Goal: Transaction & Acquisition: Purchase product/service

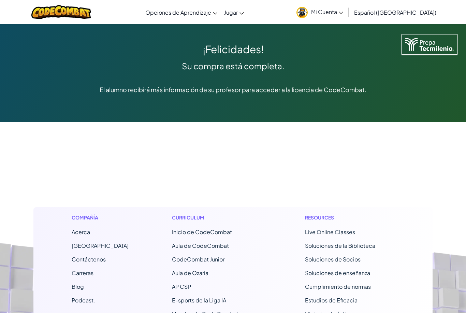
click at [177, 9] on span "Opciones de Aprendizaje" at bounding box center [178, 12] width 66 height 7
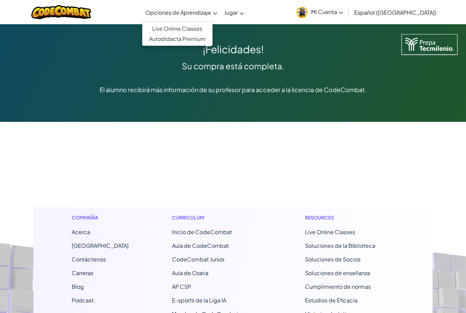
click at [393, 150] on footer "Compañía Acerca Centro de Ayuda Contáctenos Carreras Blog Podcast. Curriculum I…" at bounding box center [233, 293] width 466 height 377
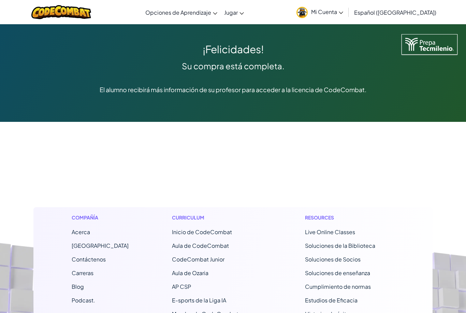
click at [393, 150] on footer "Compañía Acerca Centro de Ayuda Contáctenos Carreras Blog Podcast. Curriculum I…" at bounding box center [233, 293] width 466 height 377
click at [59, 13] on img at bounding box center [61, 12] width 60 height 14
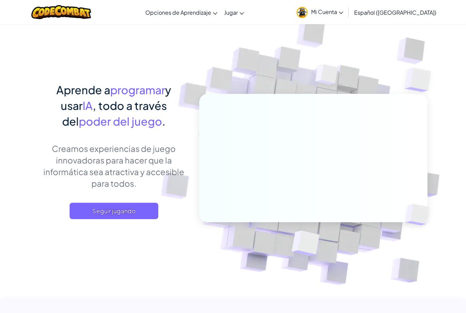
click at [97, 210] on span "Seguir jugando" at bounding box center [114, 210] width 89 height 16
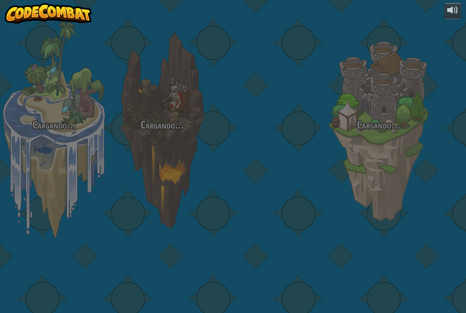
select select "es-419"
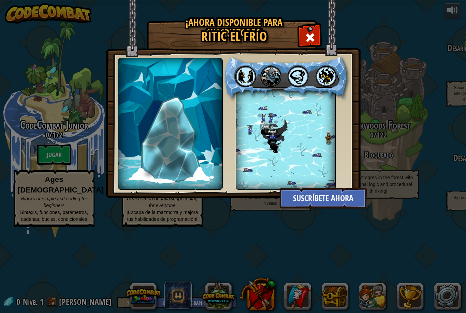
click at [310, 39] on span at bounding box center [309, 37] width 11 height 11
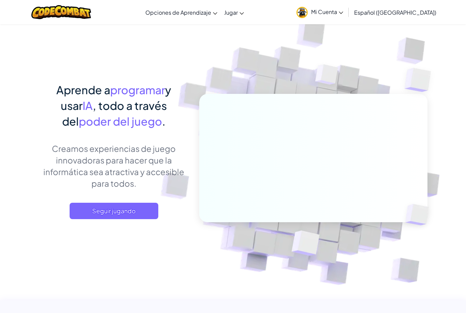
click at [102, 198] on div "Aprende a programar y usar IA , todo a través del poder del juego . Creamos exp…" at bounding box center [114, 157] width 150 height 151
click at [109, 203] on span "Seguir jugando" at bounding box center [114, 210] width 89 height 16
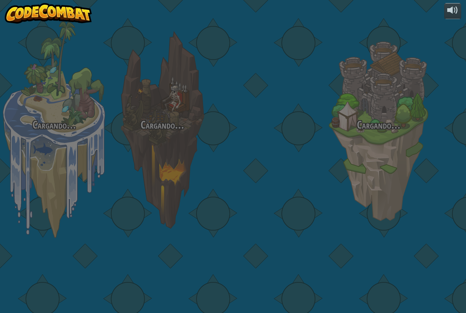
select select "es-419"
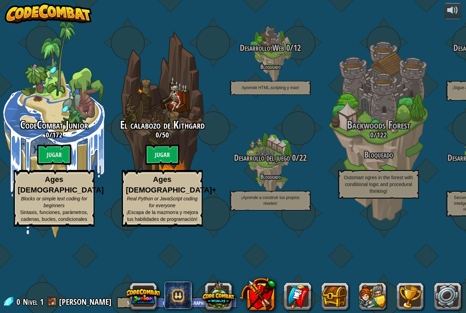
click at [29, 16] on img at bounding box center [48, 13] width 87 height 20
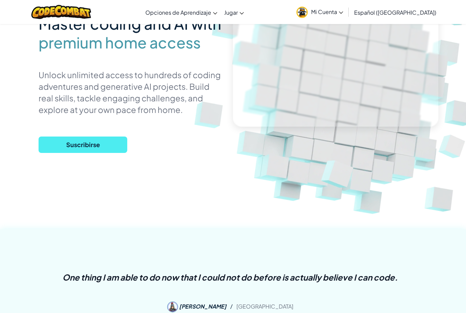
scroll to position [62, 0]
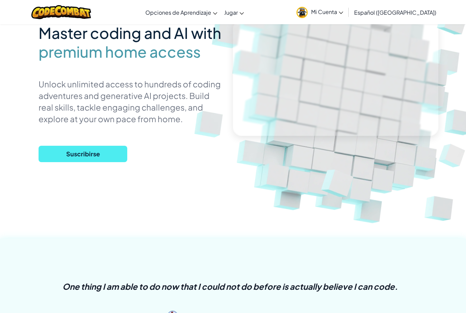
click at [211, 12] on span "Opciones de Aprendizaje" at bounding box center [178, 12] width 66 height 7
click at [217, 13] on icon at bounding box center [215, 13] width 4 height 2
click at [0, 0] on link "Live Online Classes" at bounding box center [0, 0] width 0 height 0
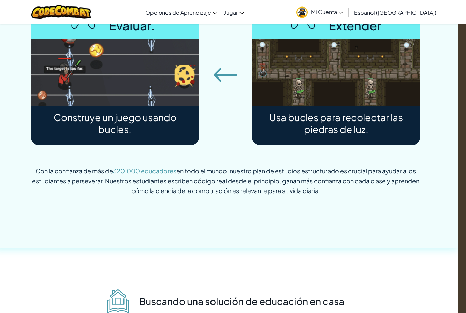
scroll to position [2379, 7]
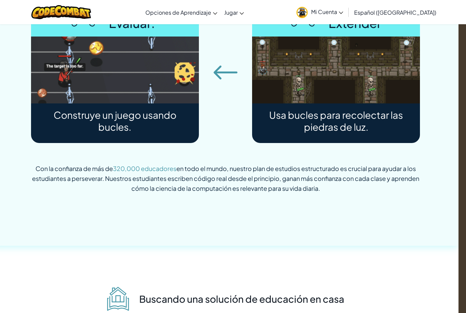
click at [0, 0] on link "Inicio de CodeCombat" at bounding box center [0, 0] width 0 height 0
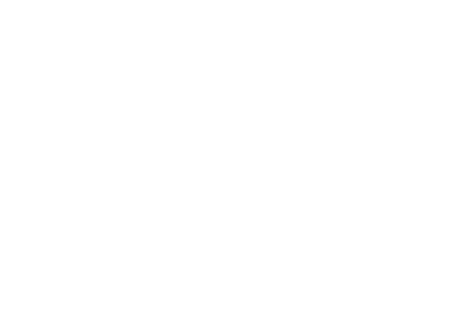
select select "es-419"
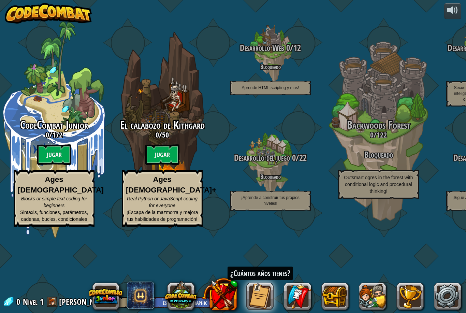
click at [268, 292] on button at bounding box center [259, 295] width 27 height 27
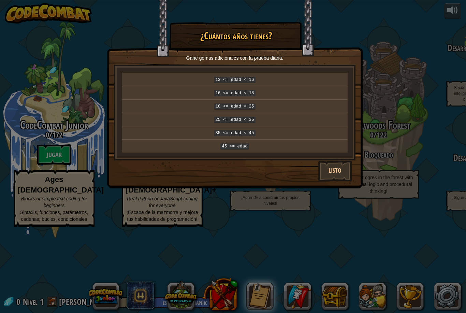
click at [43, 17] on div "× ¿Cuántos años tienes? Gane gemas adicionales con la prueba diaria. 13 <= edad…" at bounding box center [233, 156] width 466 height 313
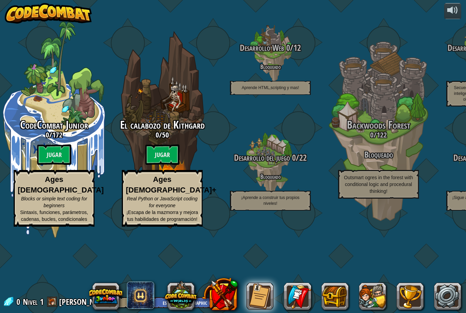
click at [375, 291] on button at bounding box center [372, 295] width 27 height 27
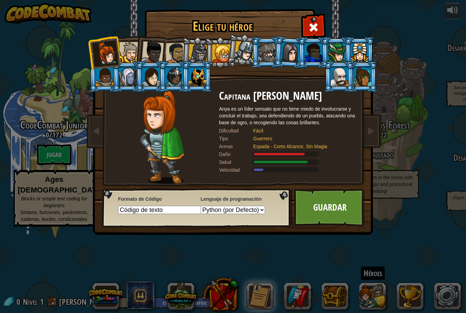
click at [132, 60] on div at bounding box center [129, 52] width 21 height 21
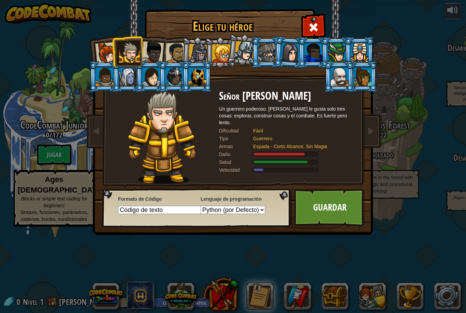
click at [157, 44] on div at bounding box center [152, 52] width 22 height 22
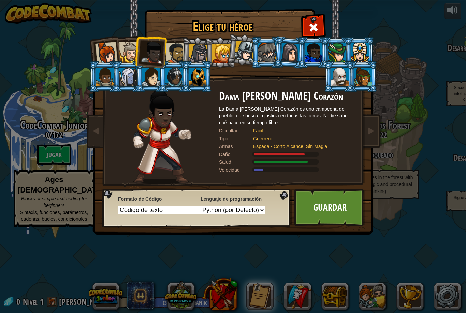
click at [319, 21] on div at bounding box center [312, 26] width 21 height 21
